Goal: Task Accomplishment & Management: Use online tool/utility

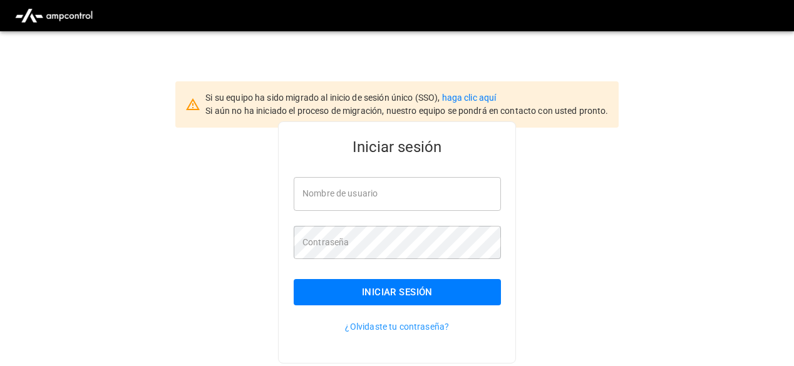
type input "**********"
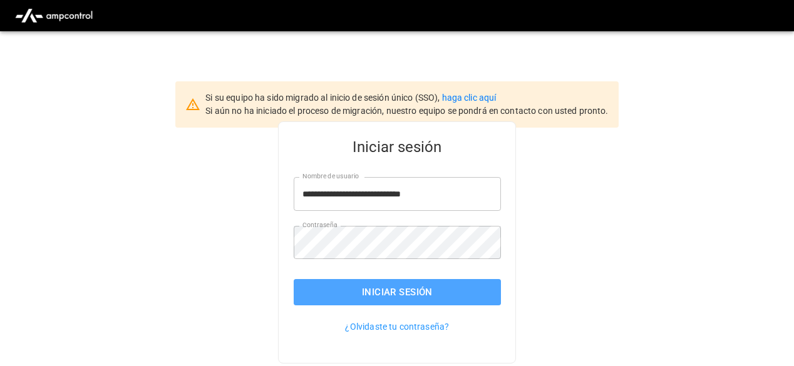
click at [357, 291] on button "Iniciar sesión" at bounding box center [397, 292] width 207 height 26
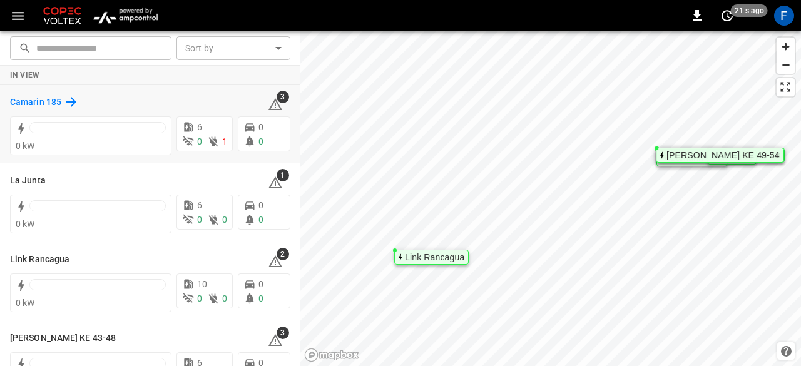
click at [25, 99] on h6 "Camarin 185" at bounding box center [35, 103] width 51 height 14
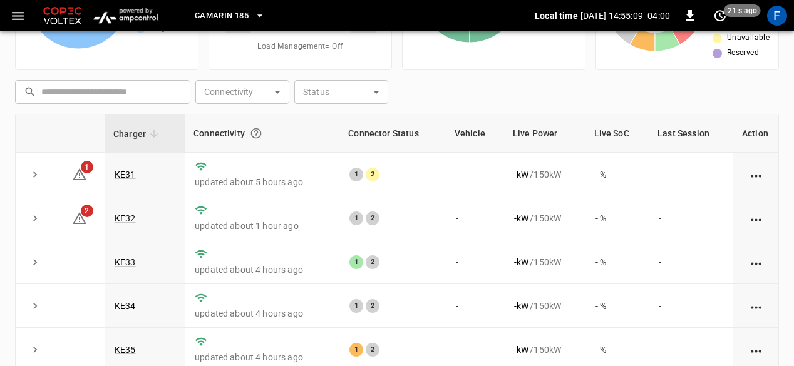
scroll to position [136, 0]
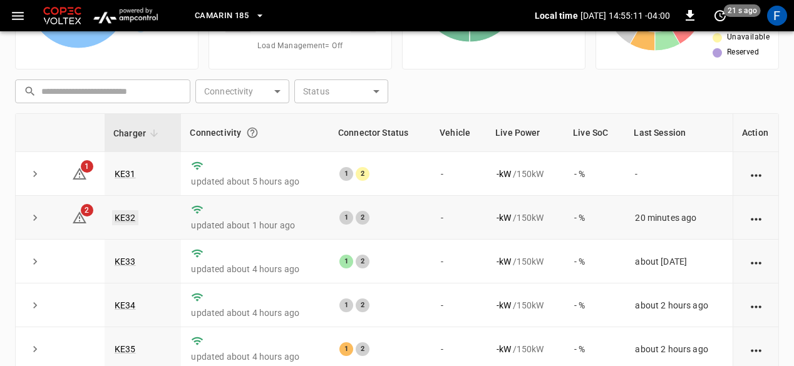
click at [116, 218] on link "KE32" at bounding box center [125, 217] width 26 height 15
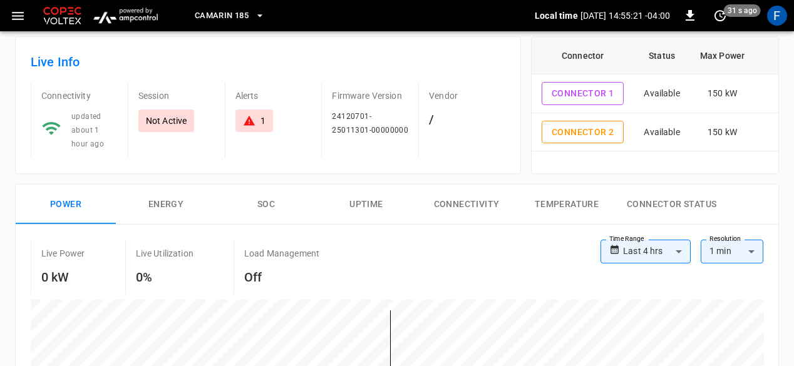
scroll to position [12, 0]
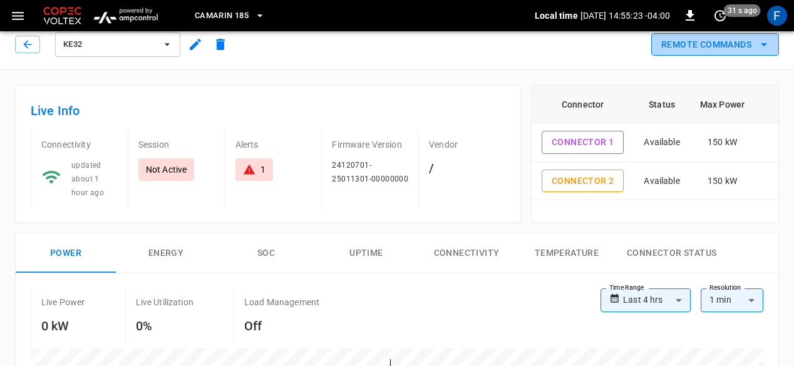
click at [714, 49] on button "Remote Commands" at bounding box center [715, 44] width 128 height 23
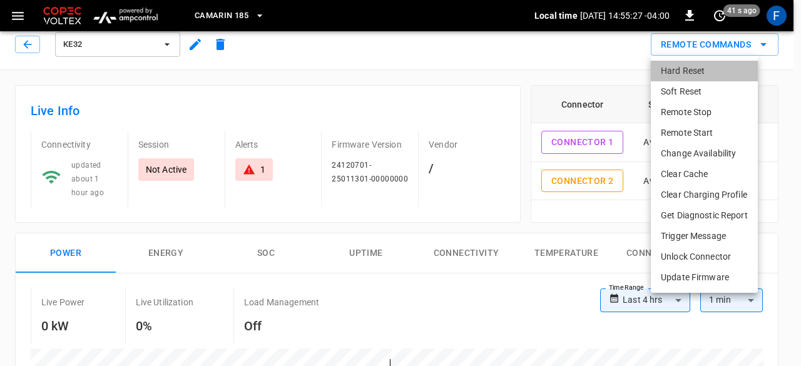
click at [686, 74] on li "Hard Reset" at bounding box center [704, 71] width 107 height 21
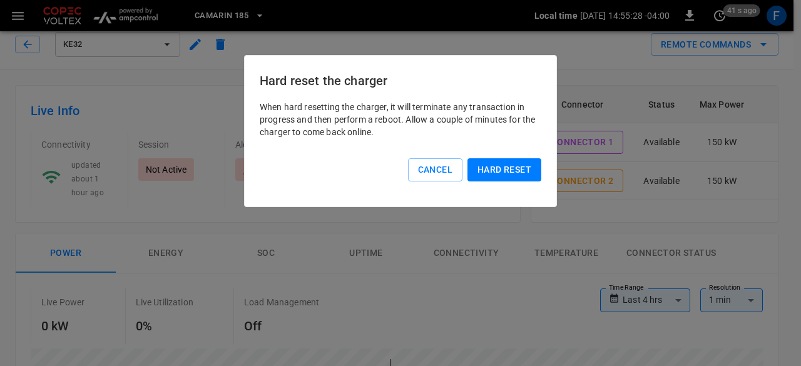
click at [486, 175] on button "Hard reset" at bounding box center [505, 169] width 74 height 23
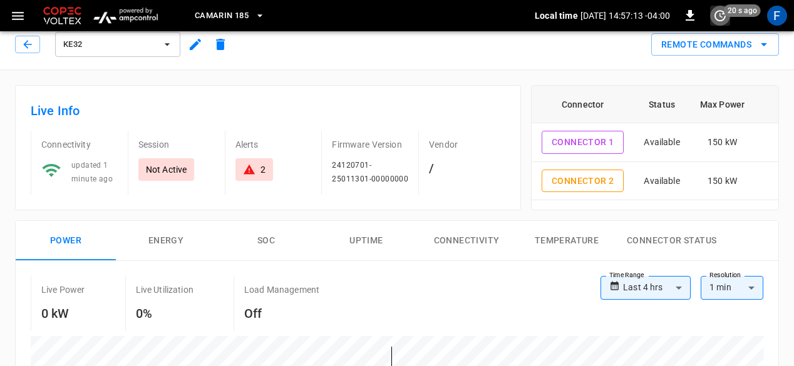
click at [719, 17] on icon "set refresh interval" at bounding box center [719, 15] width 15 height 15
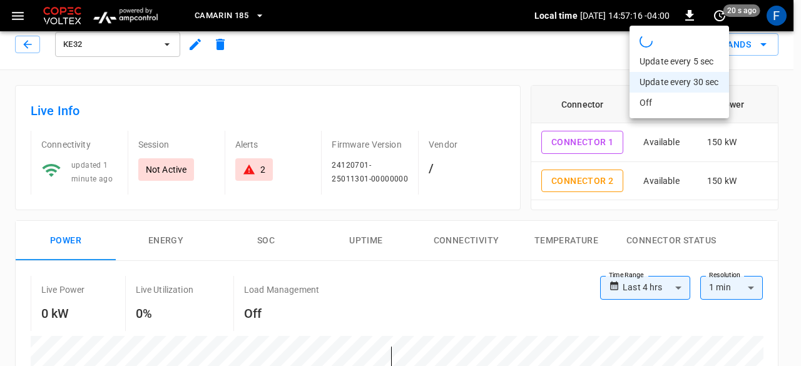
click at [468, 80] on div at bounding box center [400, 183] width 801 height 366
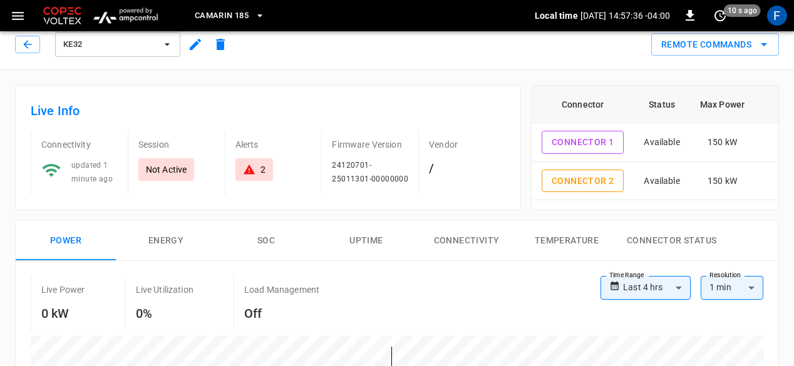
click at [261, 164] on div "2" at bounding box center [262, 169] width 5 height 13
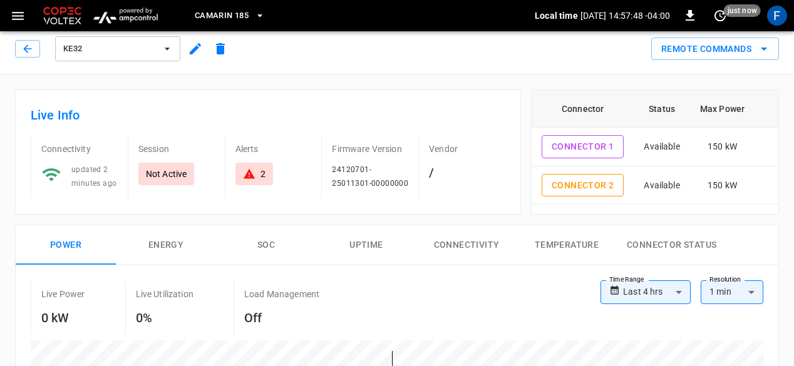
scroll to position [0, 0]
